Goal: Navigation & Orientation: Find specific page/section

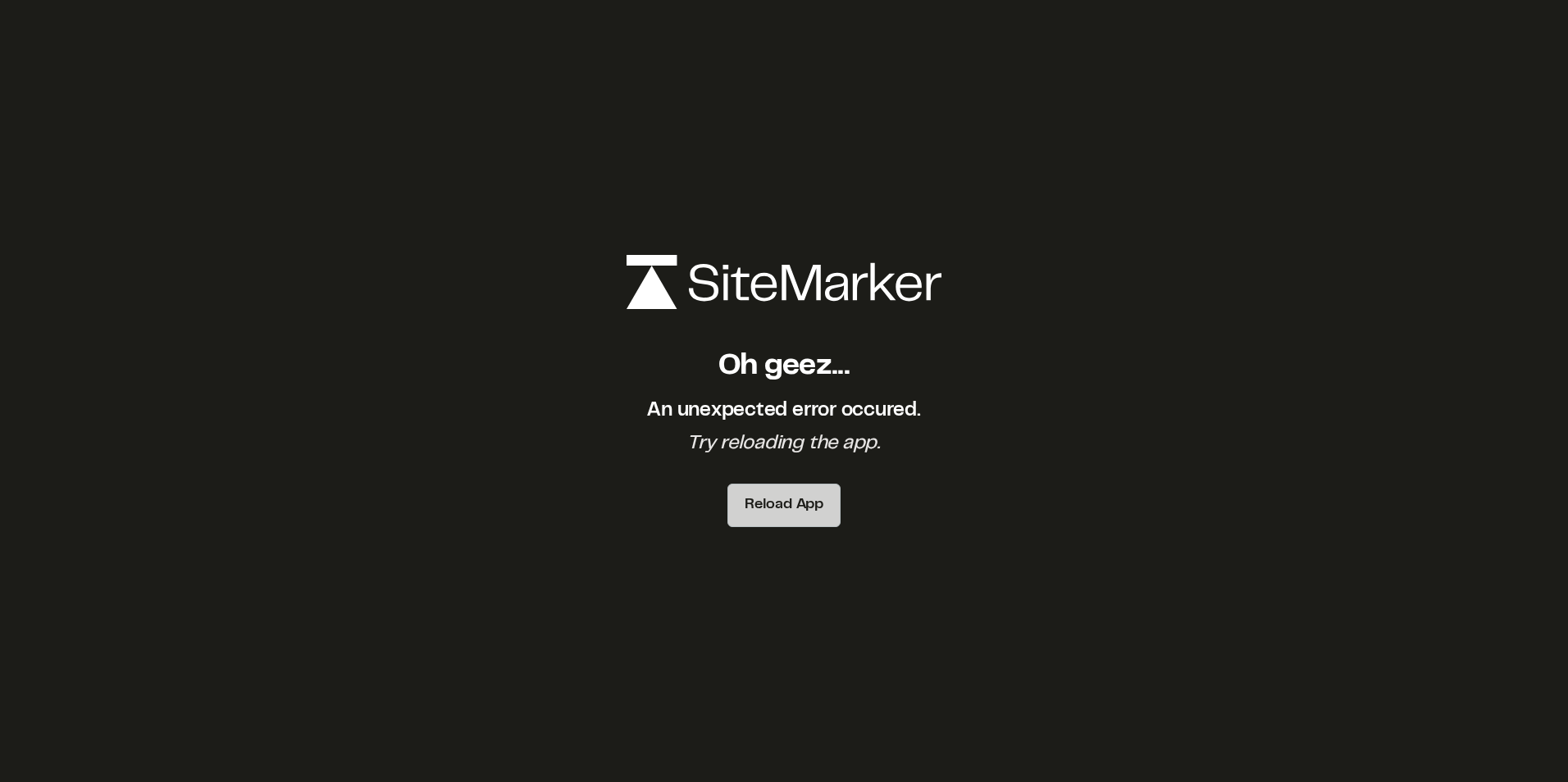
click at [754, 509] on button "Reload App" at bounding box center [784, 505] width 113 height 44
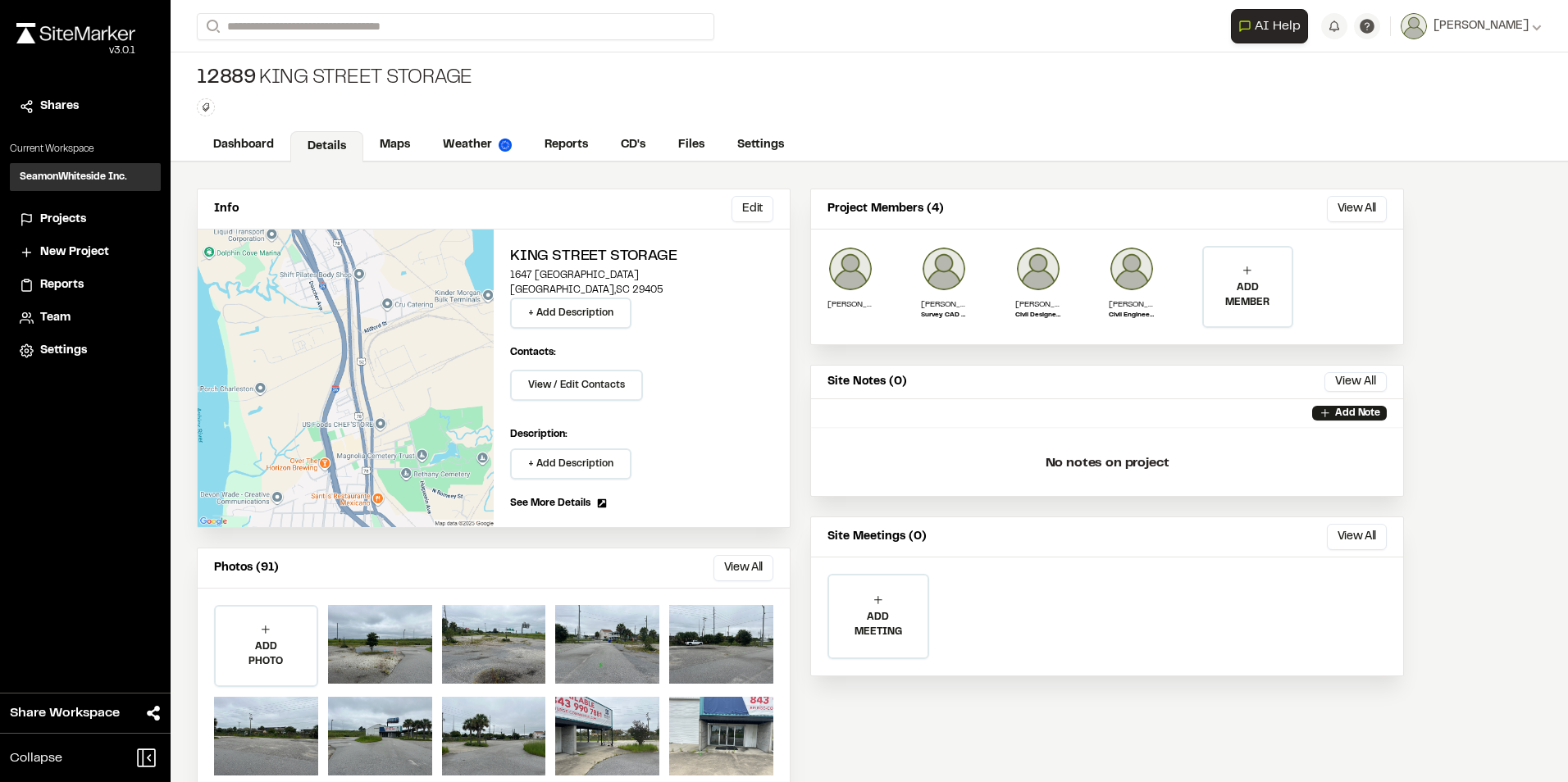
click at [78, 221] on span "Projects" at bounding box center [63, 220] width 46 height 18
